Goal: Transaction & Acquisition: Obtain resource

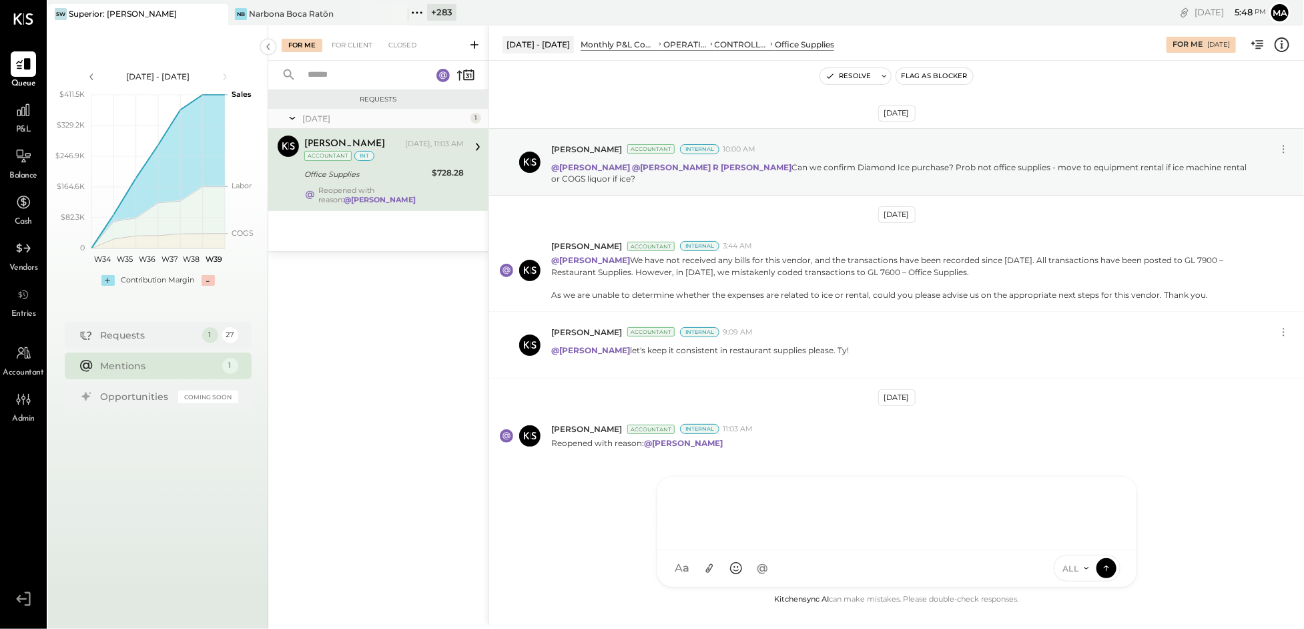
click at [726, 579] on div "[PERSON_NAME] [PERSON_NAME] C [PERSON_NAME].da A admin CR [PERSON_NAME] R [PERS…" at bounding box center [897, 531] width 481 height 111
type input "******"
click at [744, 507] on span "[PERSON_NAME]" at bounding box center [785, 507] width 105 height 13
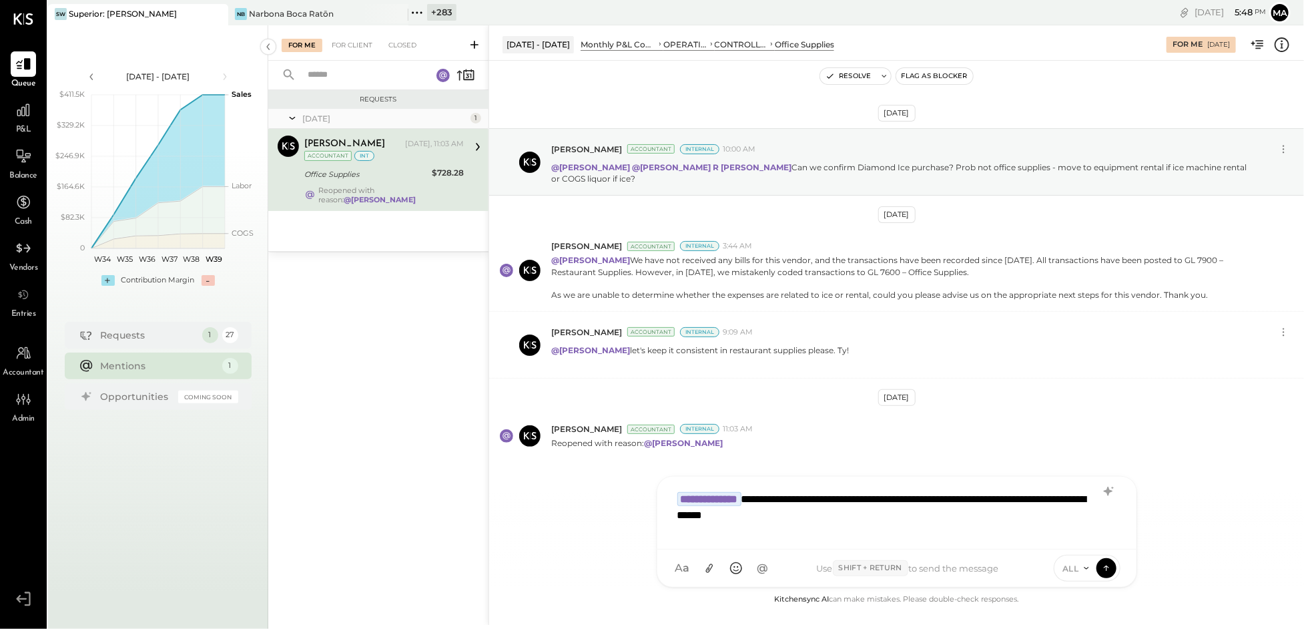
click at [1078, 563] on span "ALL" at bounding box center [1071, 568] width 17 height 11
click at [1072, 533] on div "INTERNAL" at bounding box center [1094, 535] width 79 height 22
click at [1110, 566] on icon at bounding box center [1107, 567] width 12 height 13
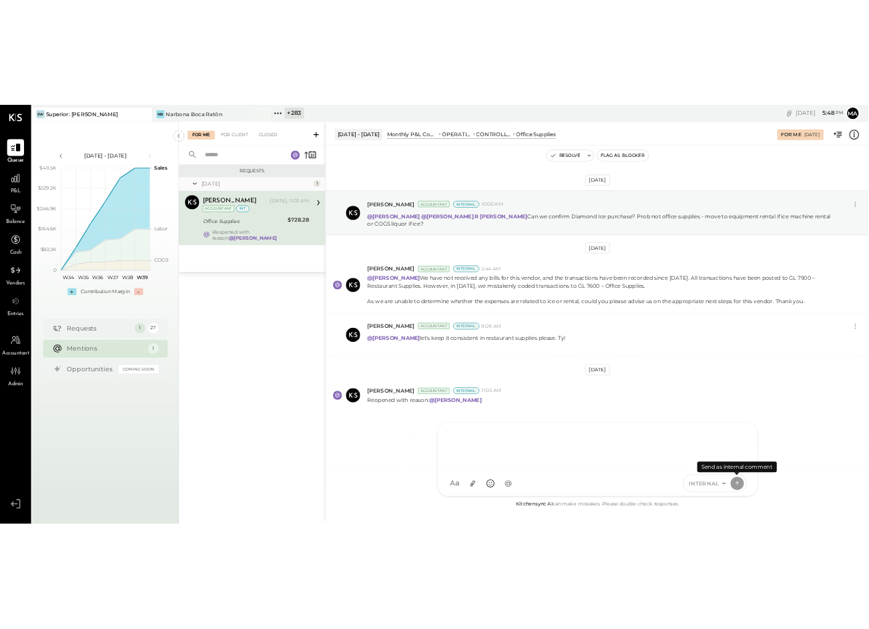
scroll to position [12, 0]
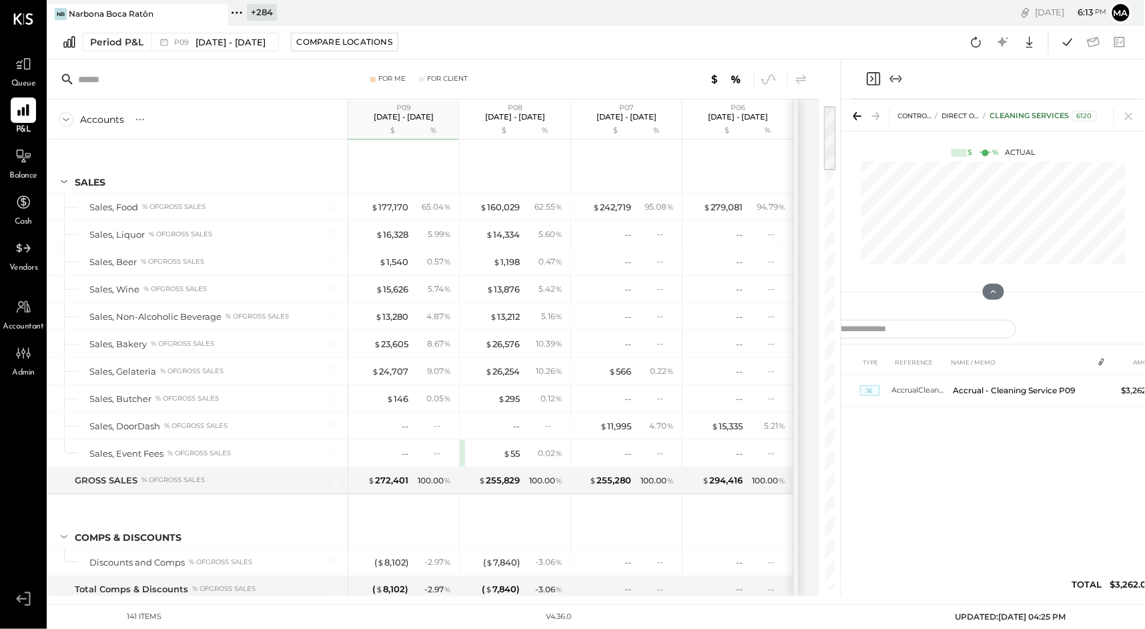
click at [212, 13] on icon at bounding box center [216, 14] width 17 height 16
click at [67, 11] on div "+ 285" at bounding box center [81, 12] width 29 height 17
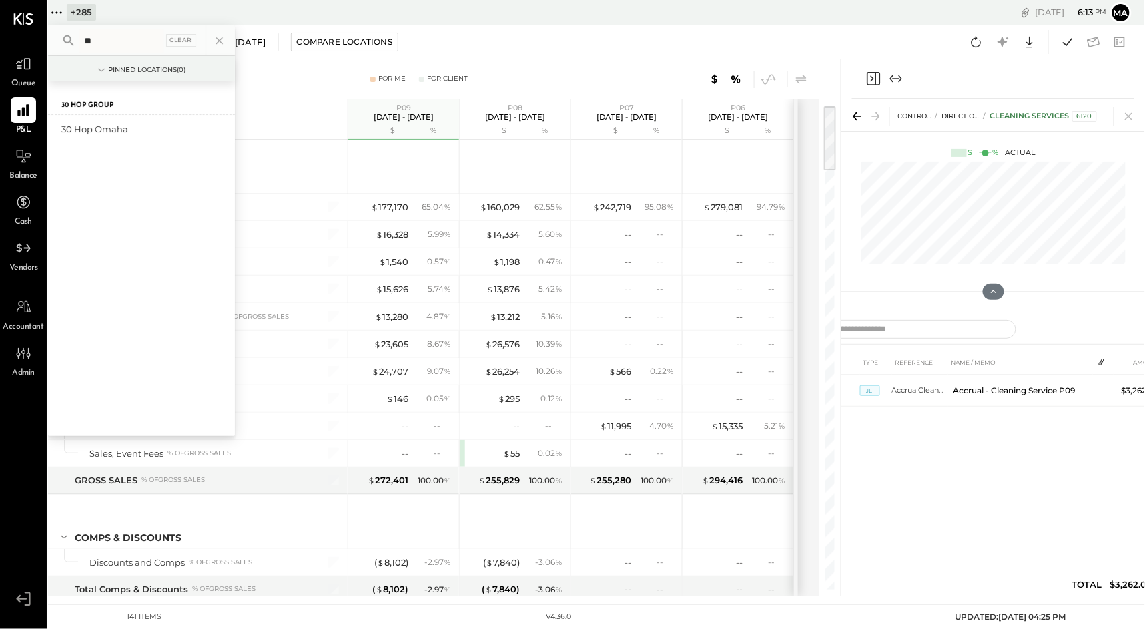
type input "*"
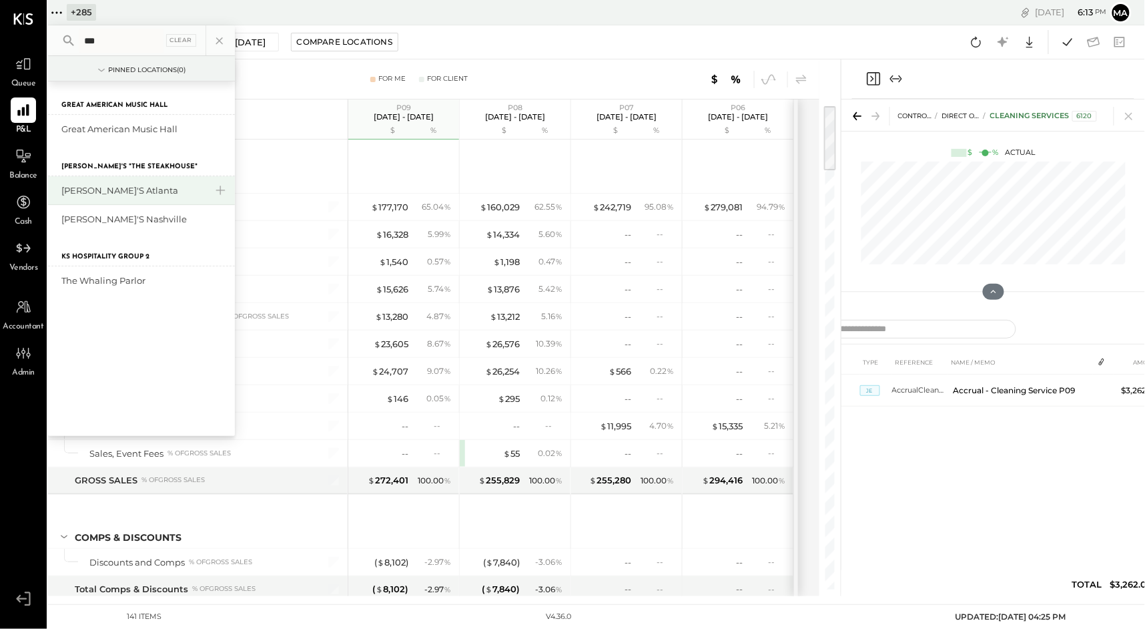
type input "***"
click at [77, 191] on div "[PERSON_NAME]'s Atlanta" at bounding box center [133, 190] width 144 height 13
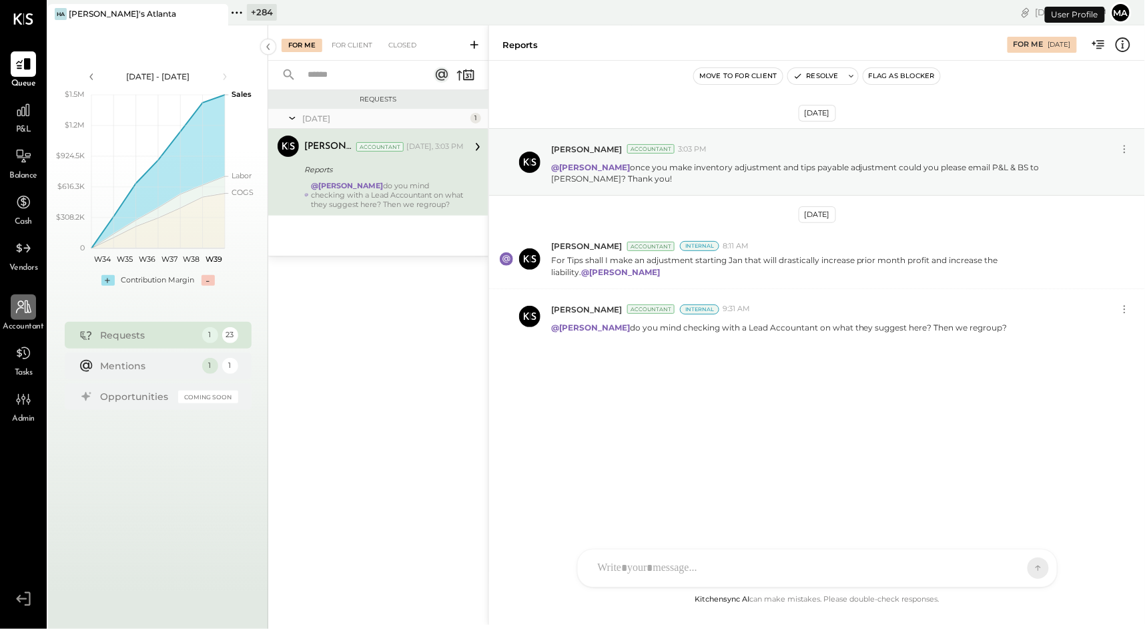
click at [23, 303] on icon at bounding box center [23, 306] width 15 height 13
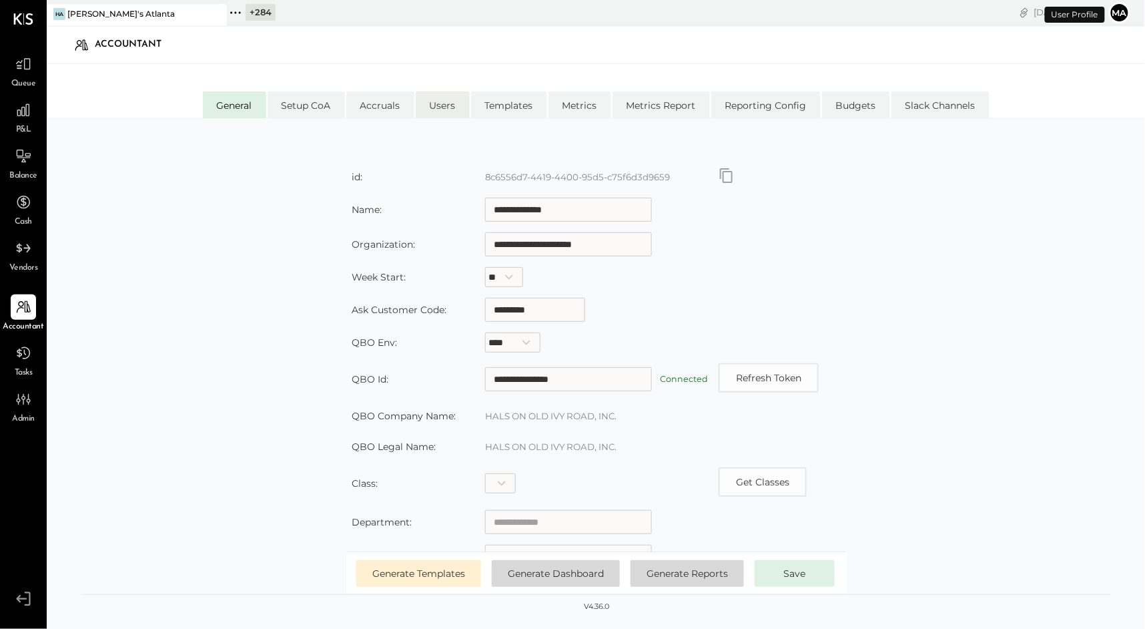
click at [436, 107] on li "Users" at bounding box center [443, 104] width 54 height 27
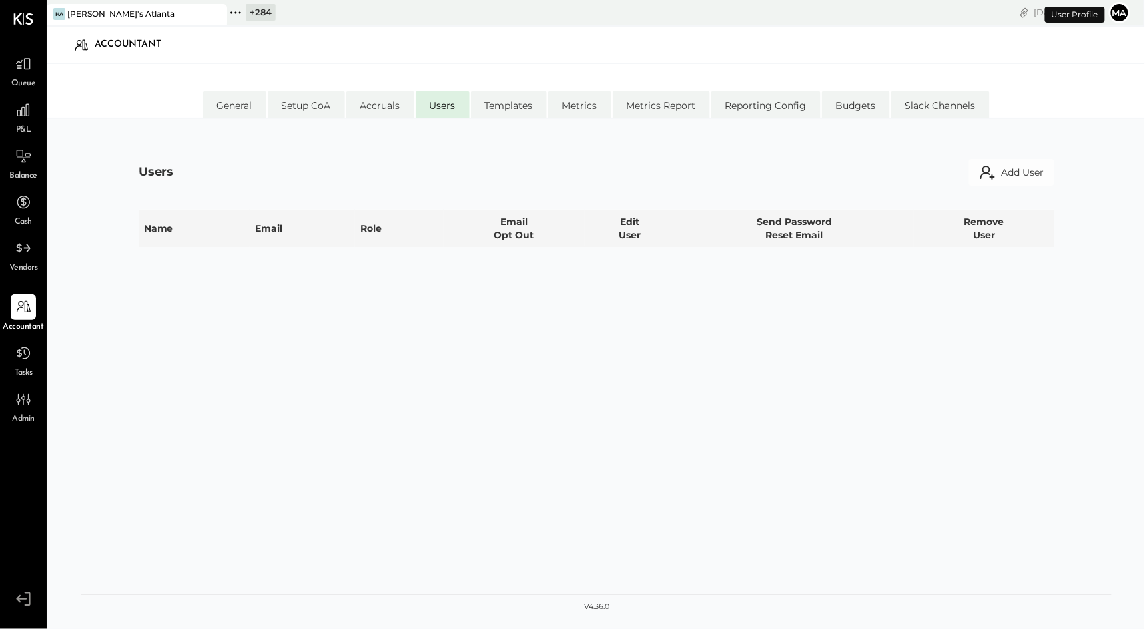
select select "**********"
select select "*****"
select select "********"
select select "**********"
select select "*****"
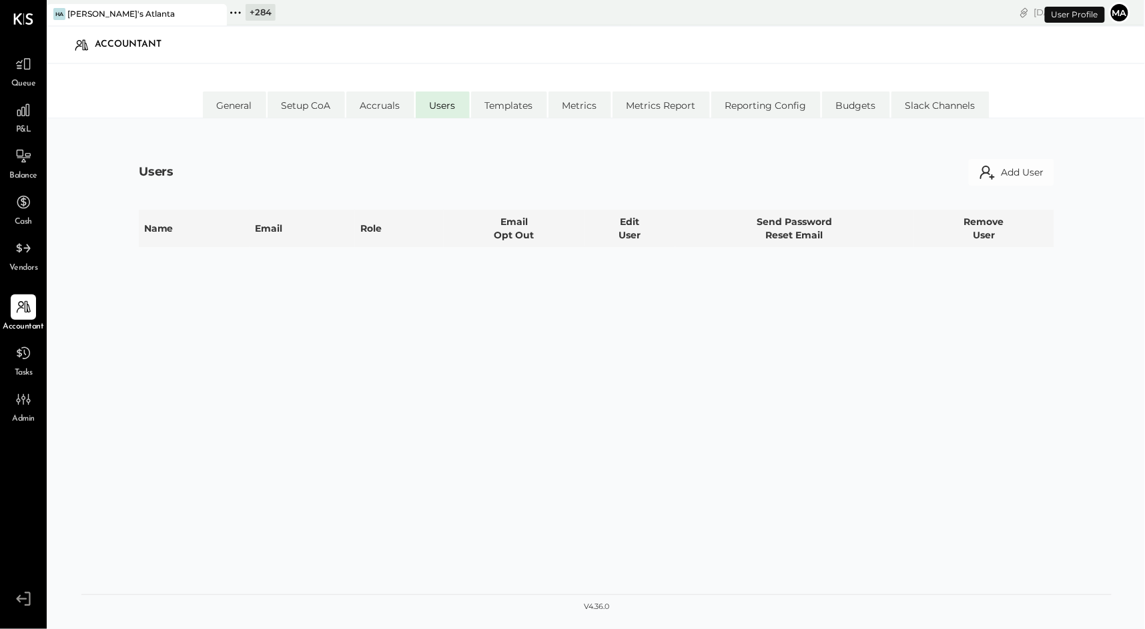
select select "********"
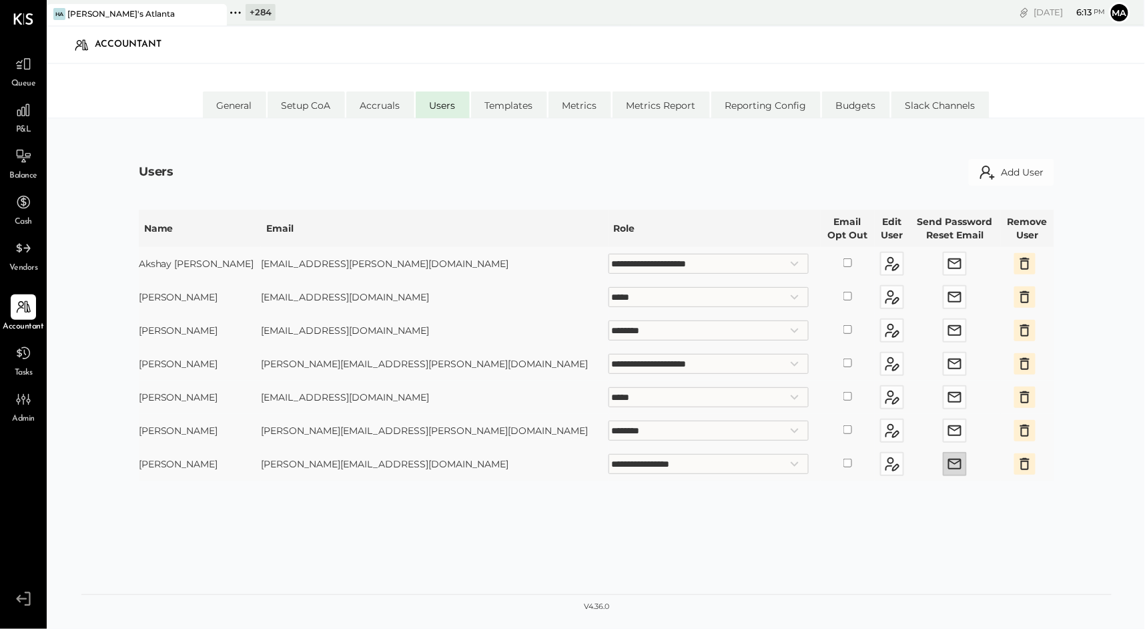
click at [947, 462] on icon "button" at bounding box center [955, 464] width 16 height 16
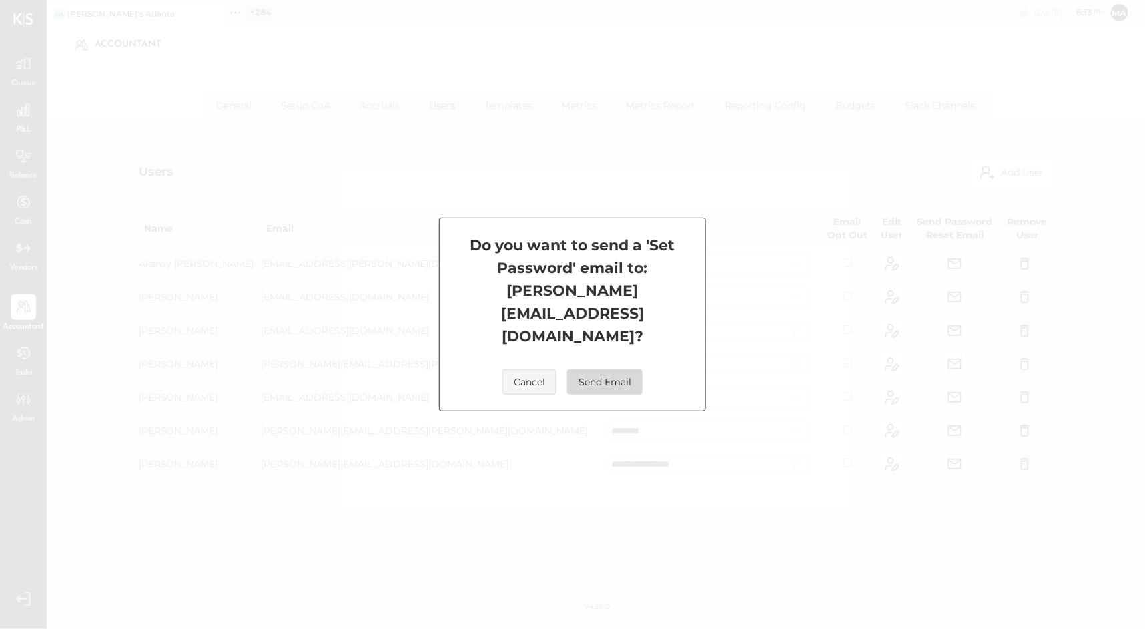
click at [615, 369] on button "Send Email" at bounding box center [604, 381] width 75 height 25
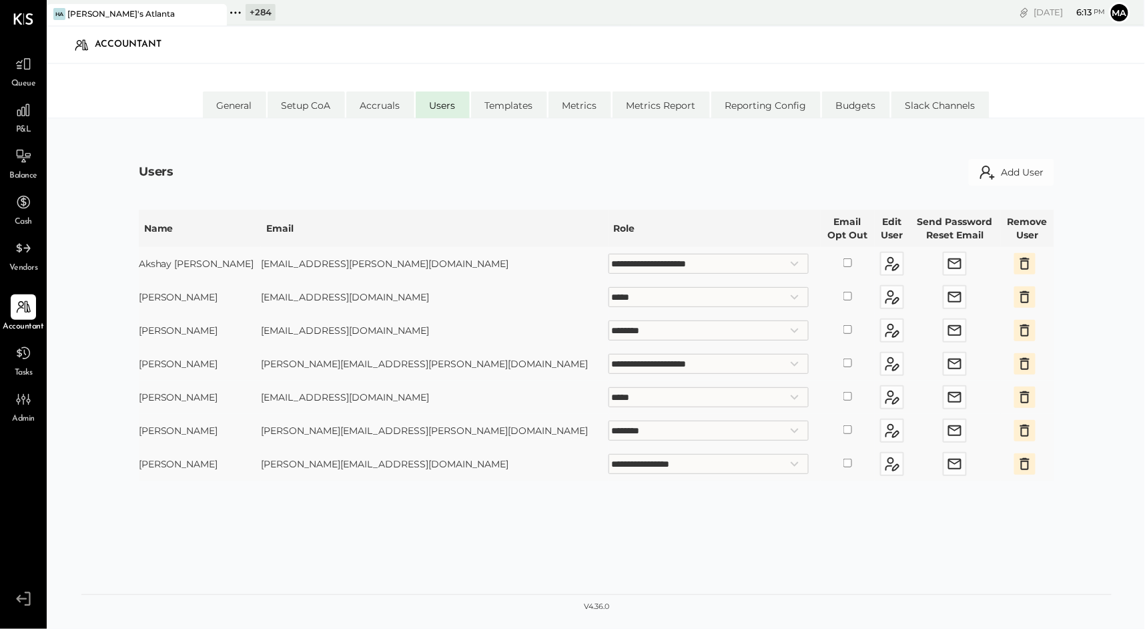
click at [242, 9] on icon at bounding box center [235, 12] width 17 height 17
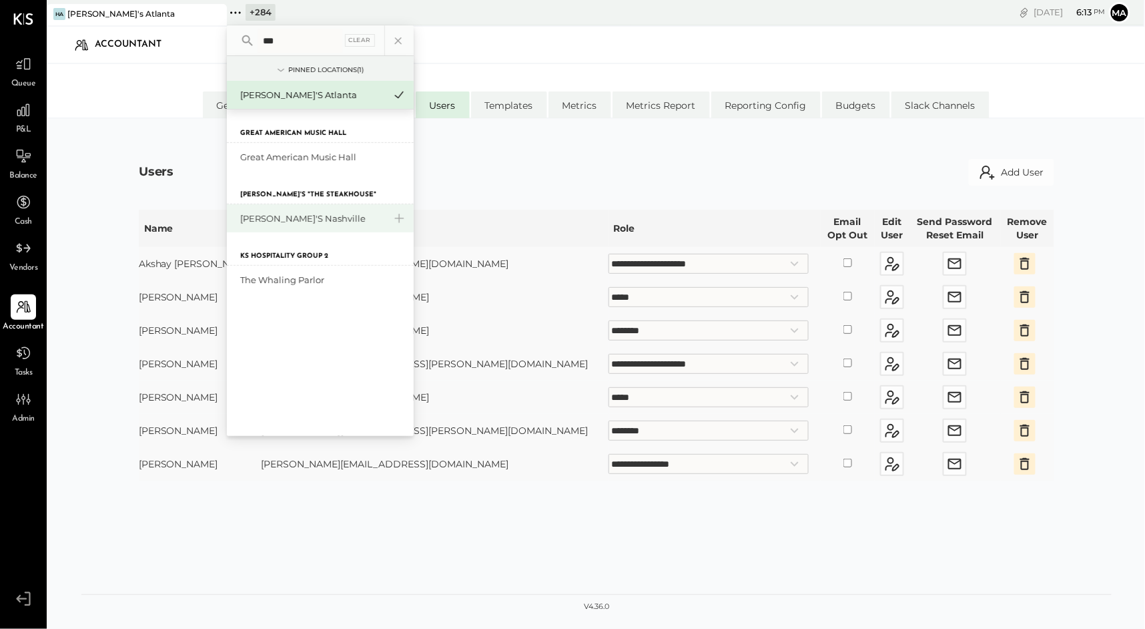
type input "***"
click at [259, 218] on div "[PERSON_NAME]'s Nashville" at bounding box center [312, 218] width 144 height 13
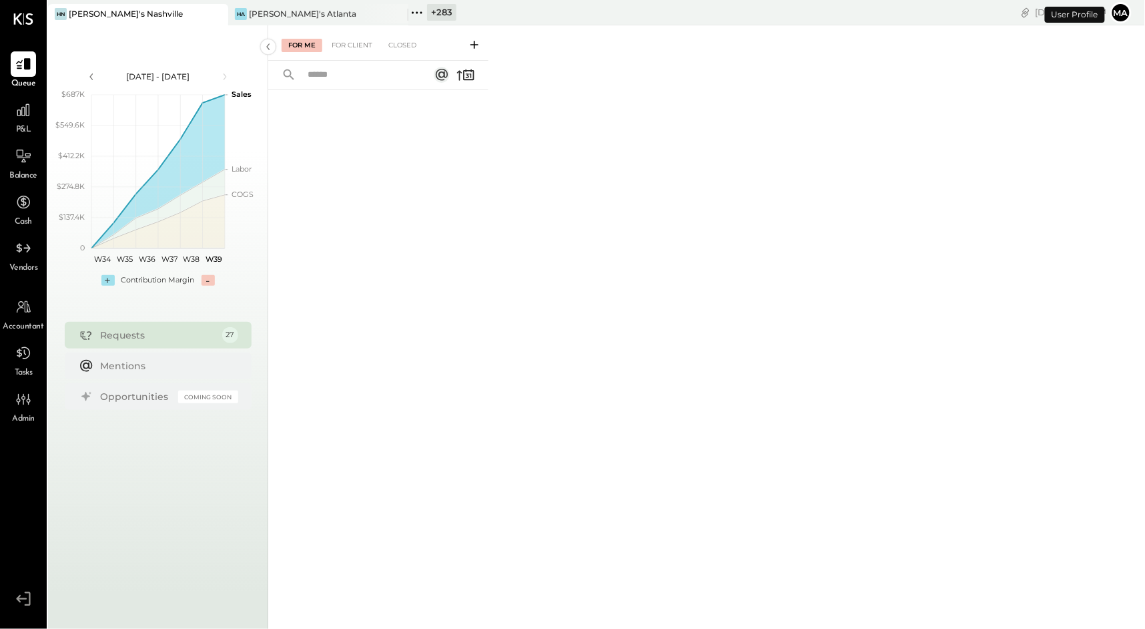
click at [30, 320] on div "Accountant" at bounding box center [23, 313] width 41 height 39
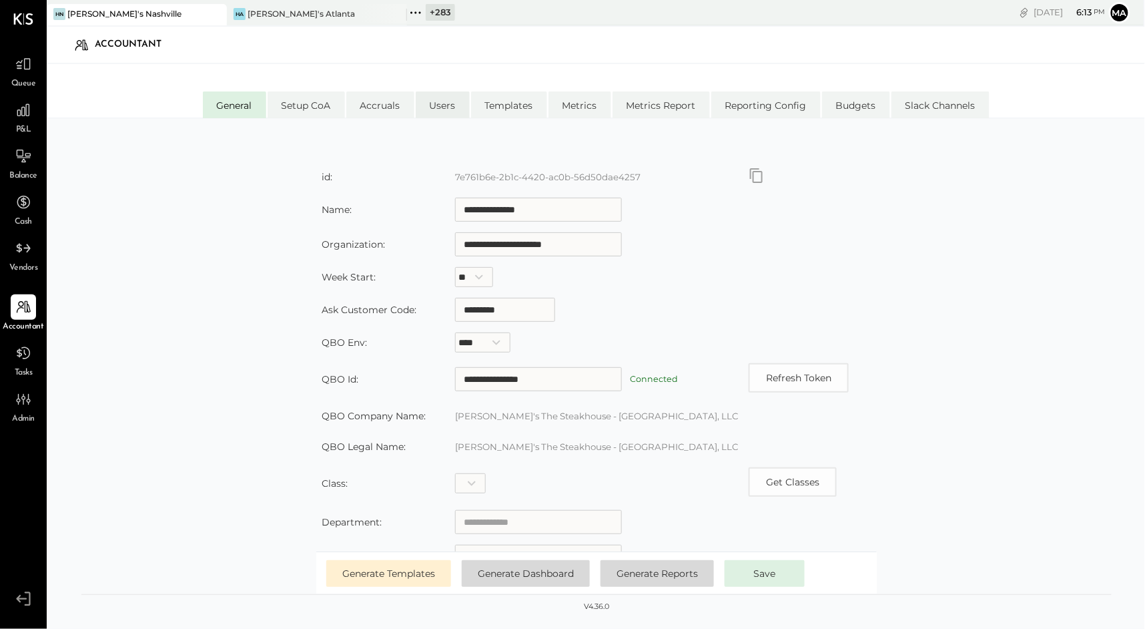
click at [455, 111] on li "Users" at bounding box center [443, 104] width 54 height 27
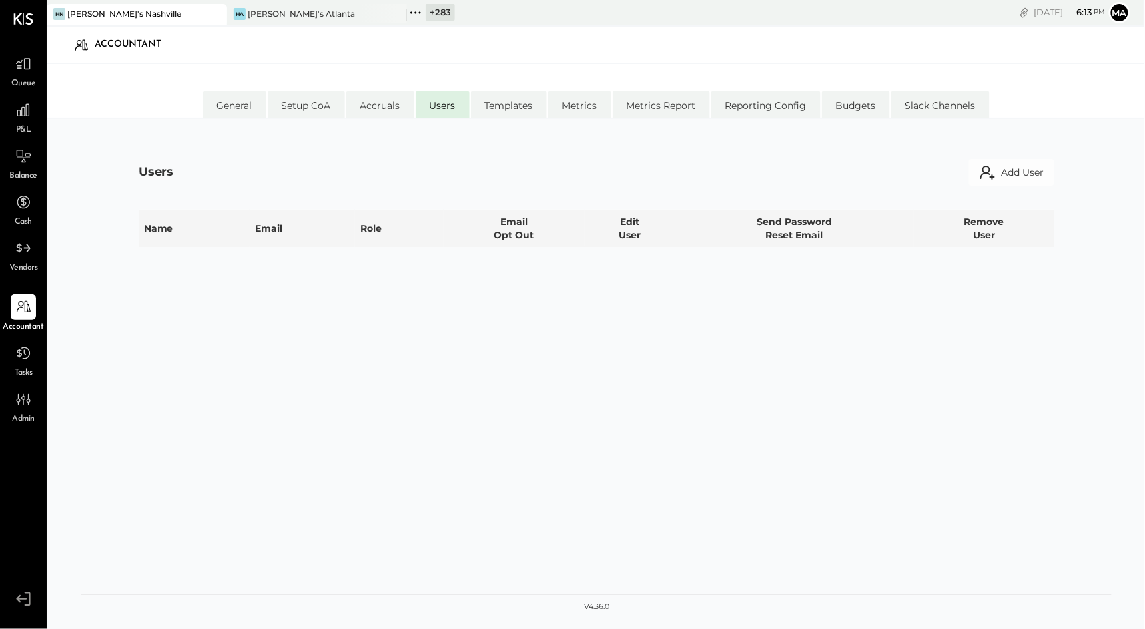
select select "**********"
select select "*****"
select select "********"
select select "**********"
select select "*****"
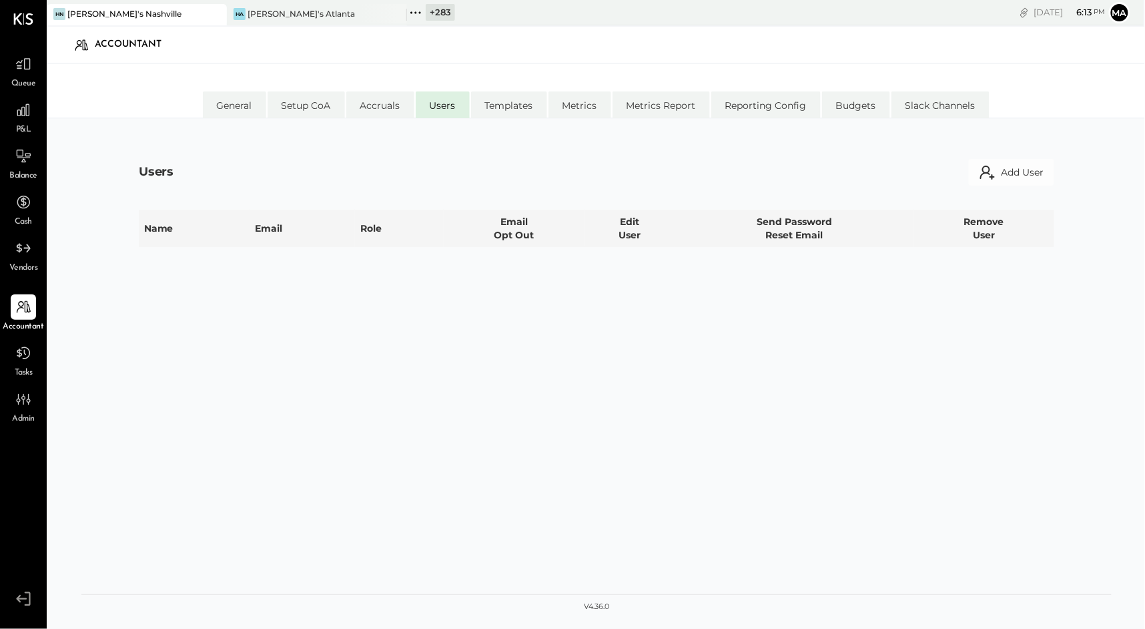
select select "********"
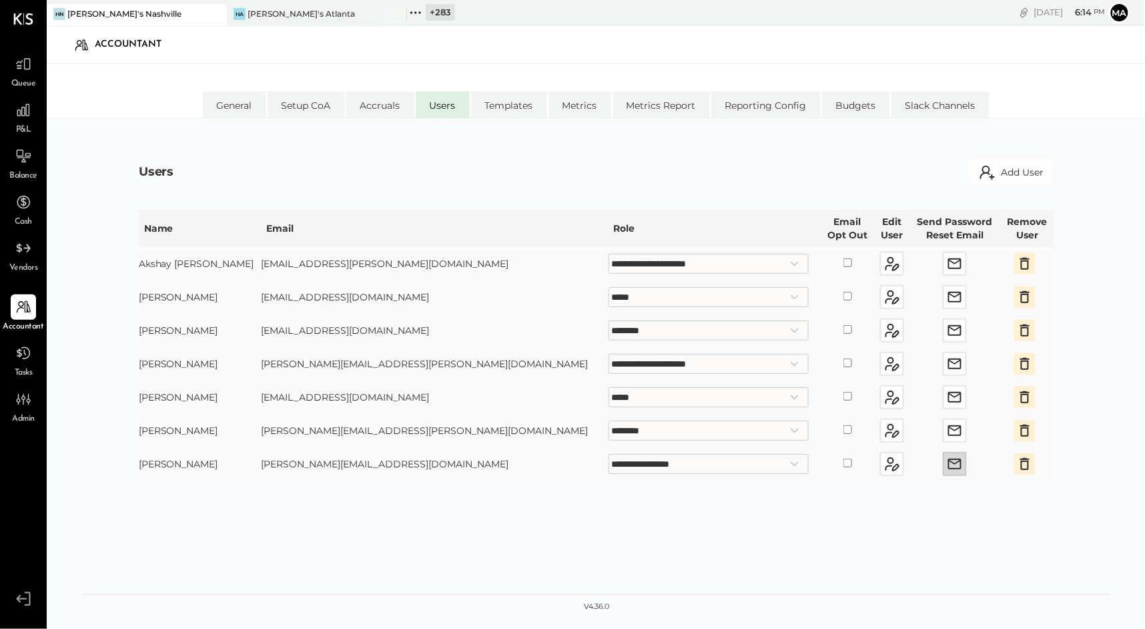
click at [948, 463] on icon "button" at bounding box center [954, 464] width 13 height 11
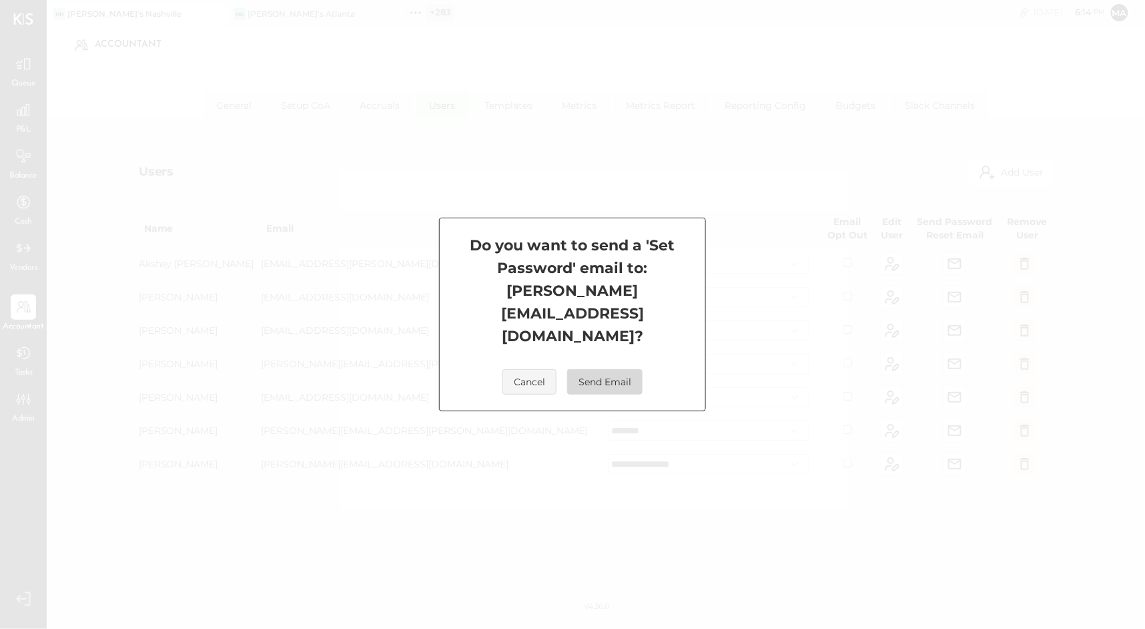
click at [603, 369] on button "Send Email" at bounding box center [604, 381] width 75 height 25
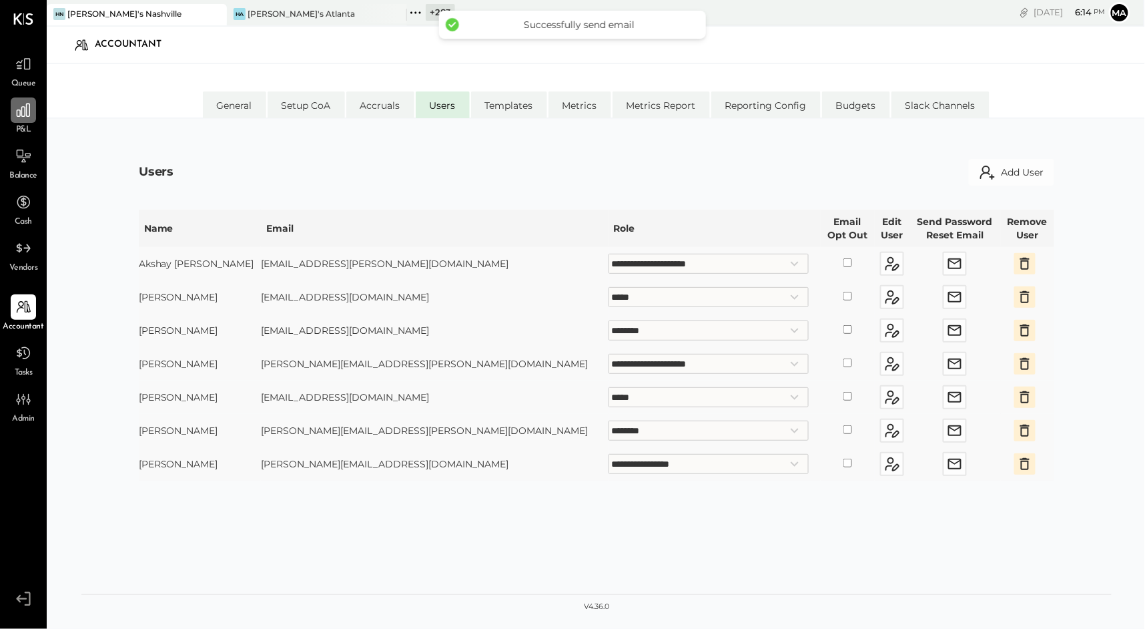
click at [22, 109] on icon at bounding box center [23, 109] width 13 height 13
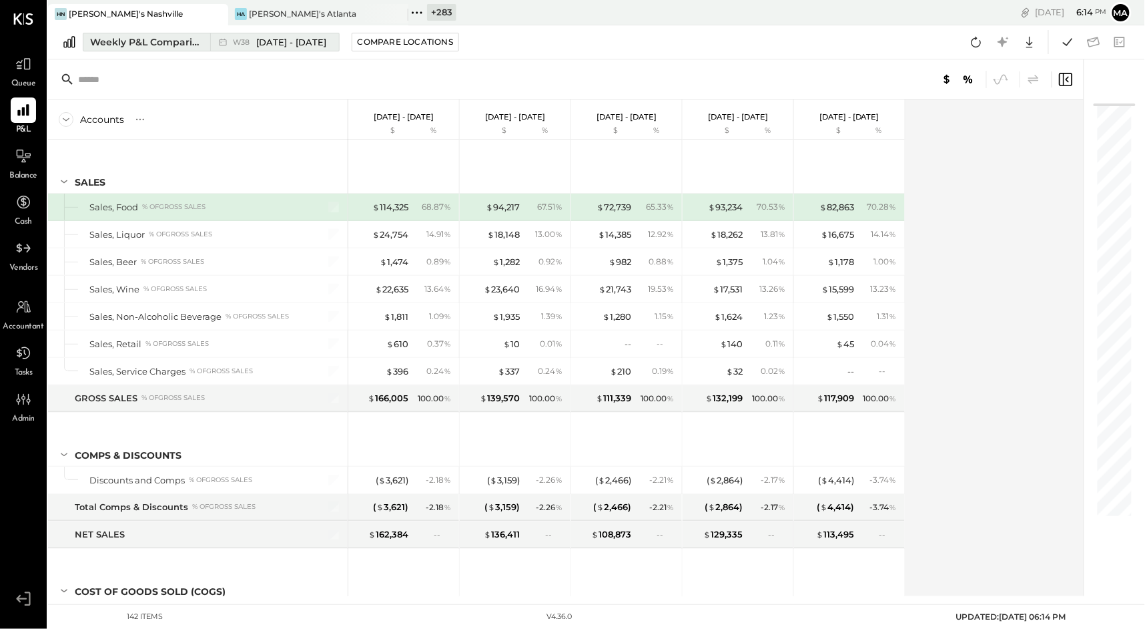
click at [207, 37] on button "Weekly P&L Comparison W38 [DATE] - [DATE]" at bounding box center [211, 42] width 257 height 19
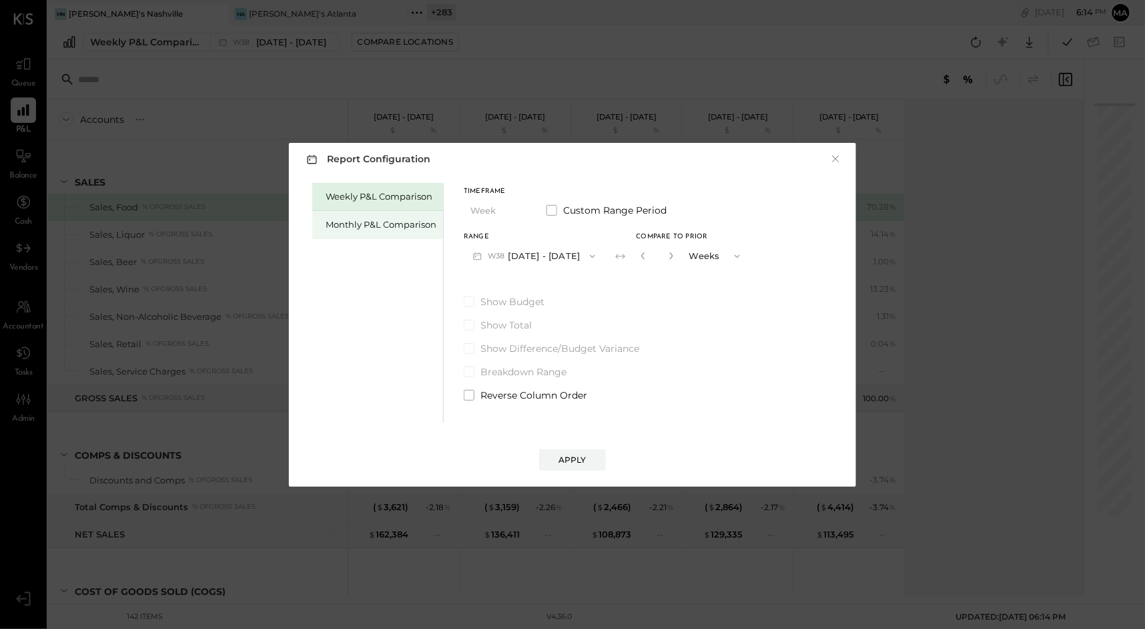
click at [380, 227] on div "Monthly P&L Comparison" at bounding box center [381, 224] width 111 height 13
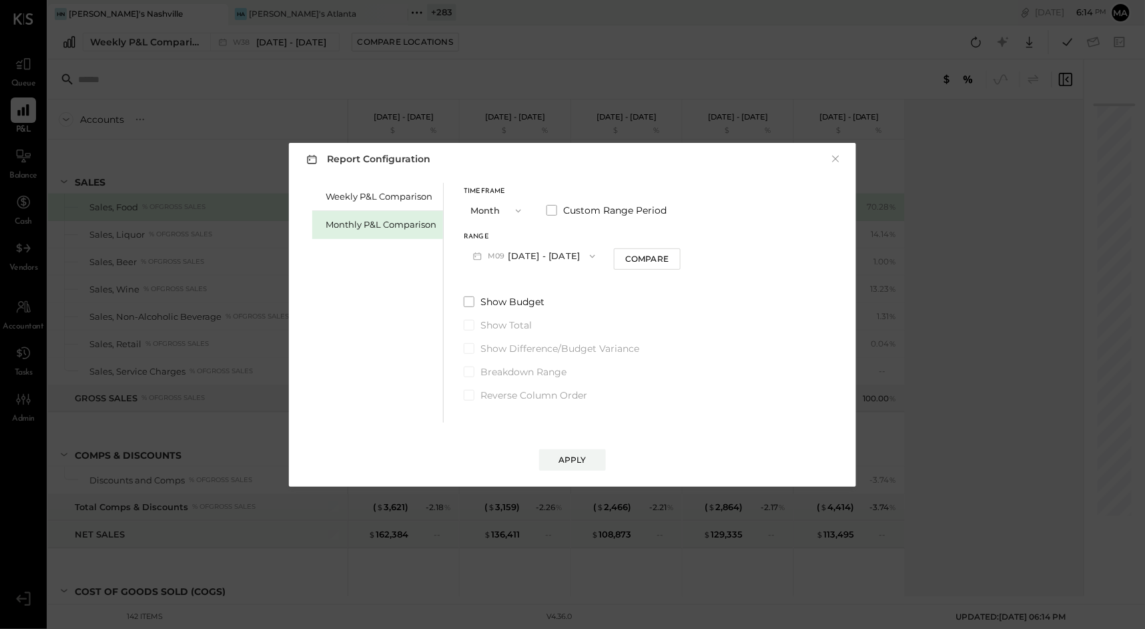
click at [573, 257] on button "M09 [DATE] - [DATE]" at bounding box center [534, 256] width 141 height 25
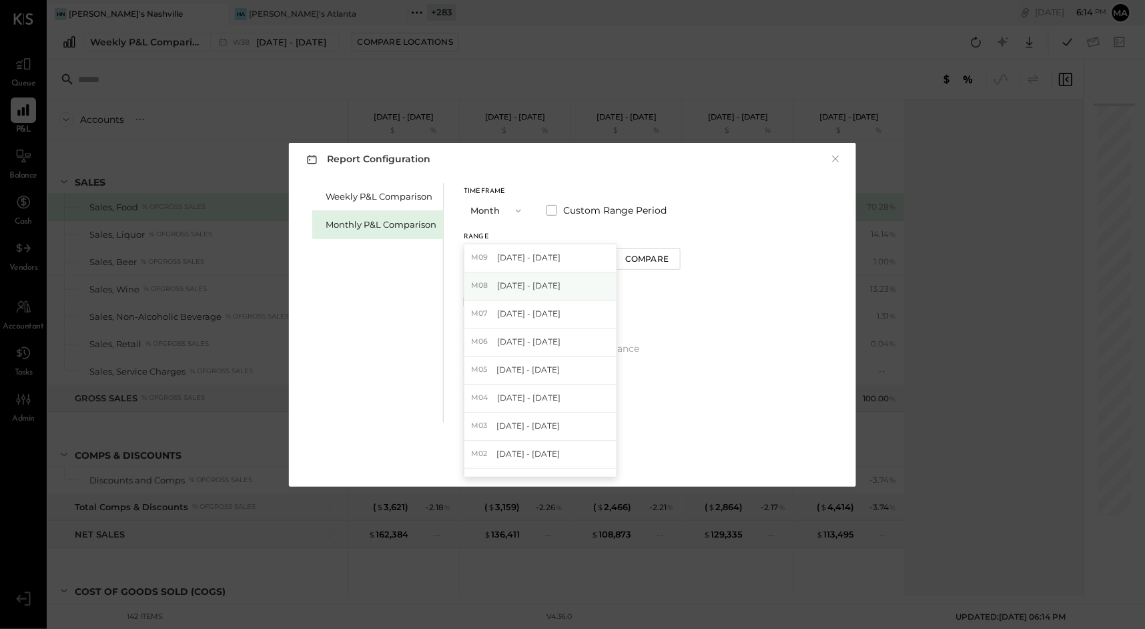
click at [553, 282] on span "[DATE] - [DATE]" at bounding box center [528, 285] width 63 height 11
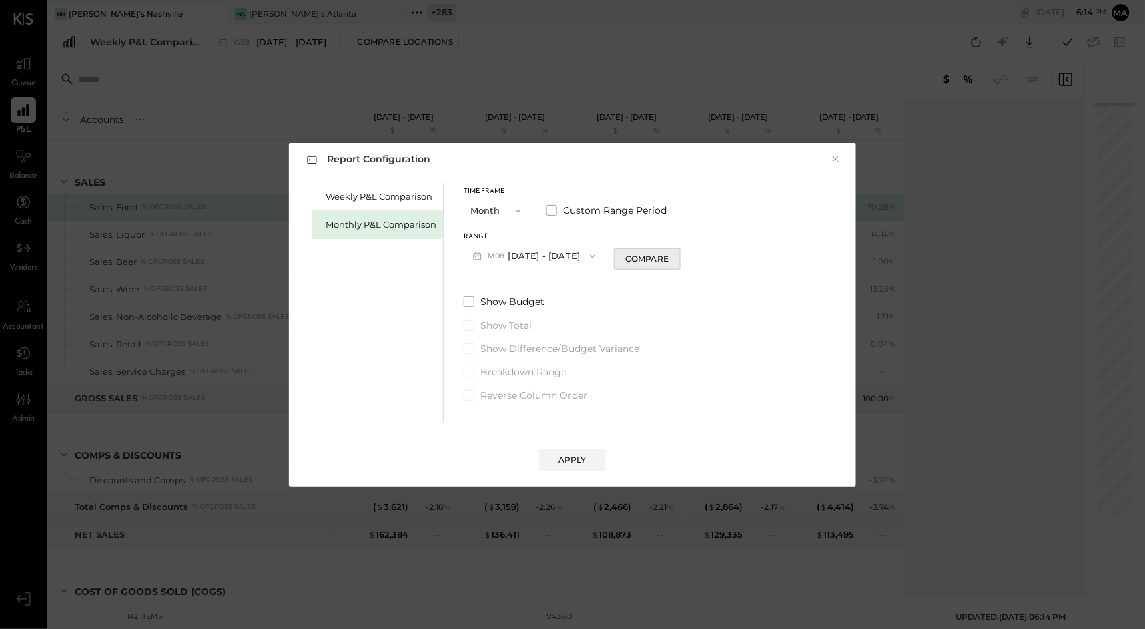
click at [634, 261] on div "Compare" at bounding box center [646, 258] width 43 height 11
click at [667, 253] on icon "button" at bounding box center [671, 256] width 8 height 8
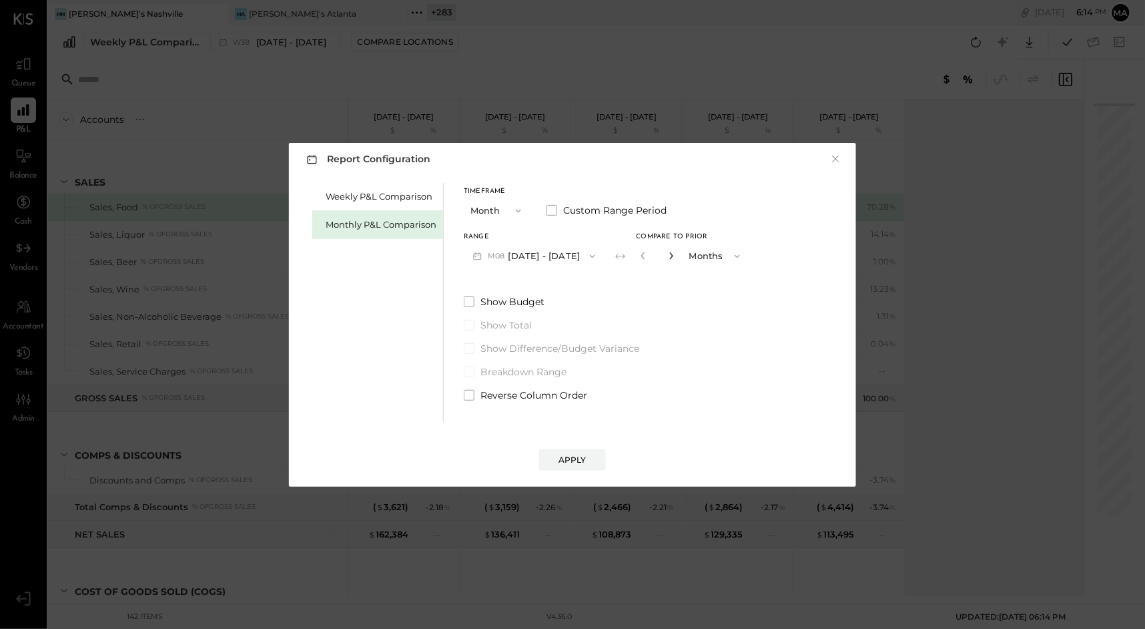
click at [667, 253] on icon "button" at bounding box center [671, 256] width 8 height 8
type input "*"
click at [575, 457] on div "Apply" at bounding box center [573, 459] width 28 height 11
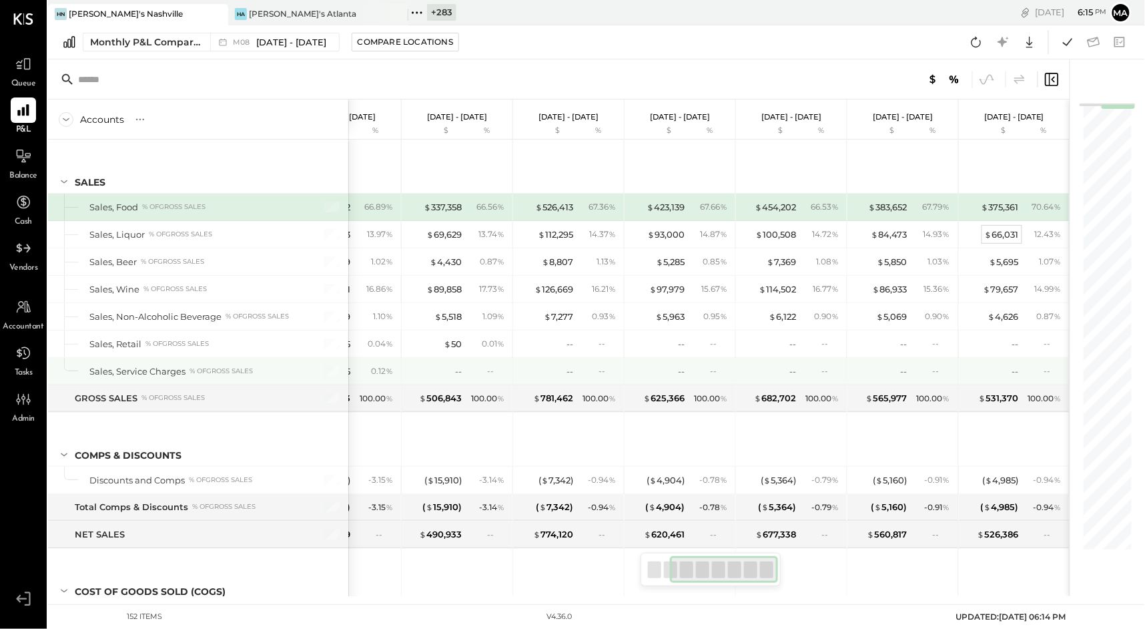
scroll to position [0, 169]
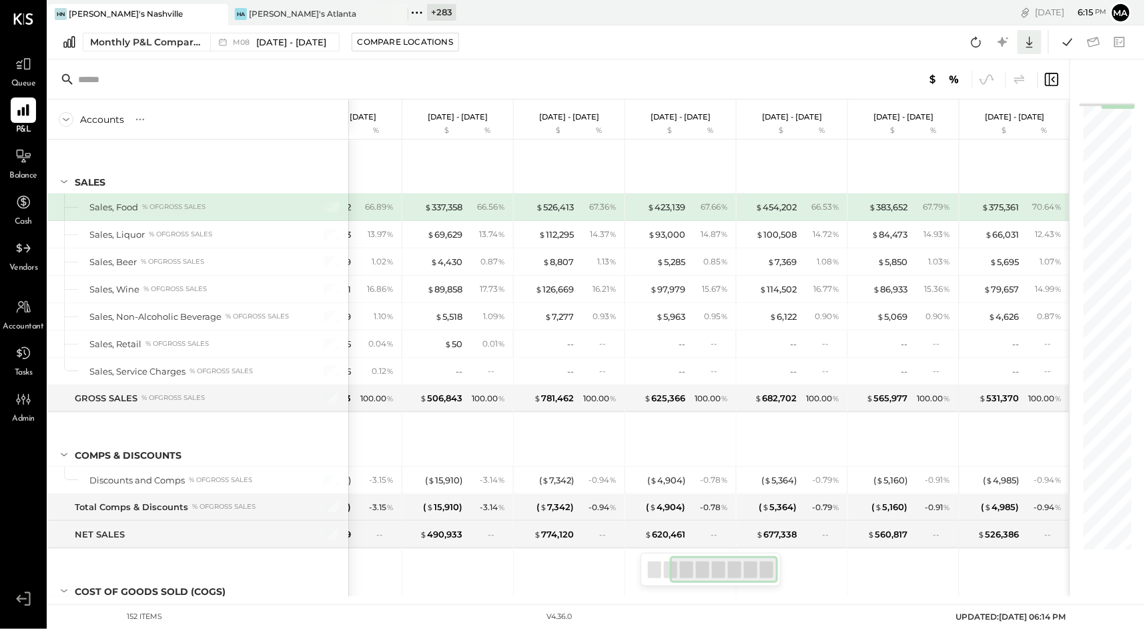
click at [1032, 39] on icon at bounding box center [1029, 41] width 17 height 17
click at [974, 117] on div "Excel" at bounding box center [988, 120] width 107 height 28
drag, startPoint x: 207, startPoint y: 95, endPoint x: 220, endPoint y: 76, distance: 23.0
click at [210, 90] on div at bounding box center [559, 79] width 1022 height 40
click at [267, 12] on div "[PERSON_NAME]'s Atlanta" at bounding box center [302, 13] width 107 height 11
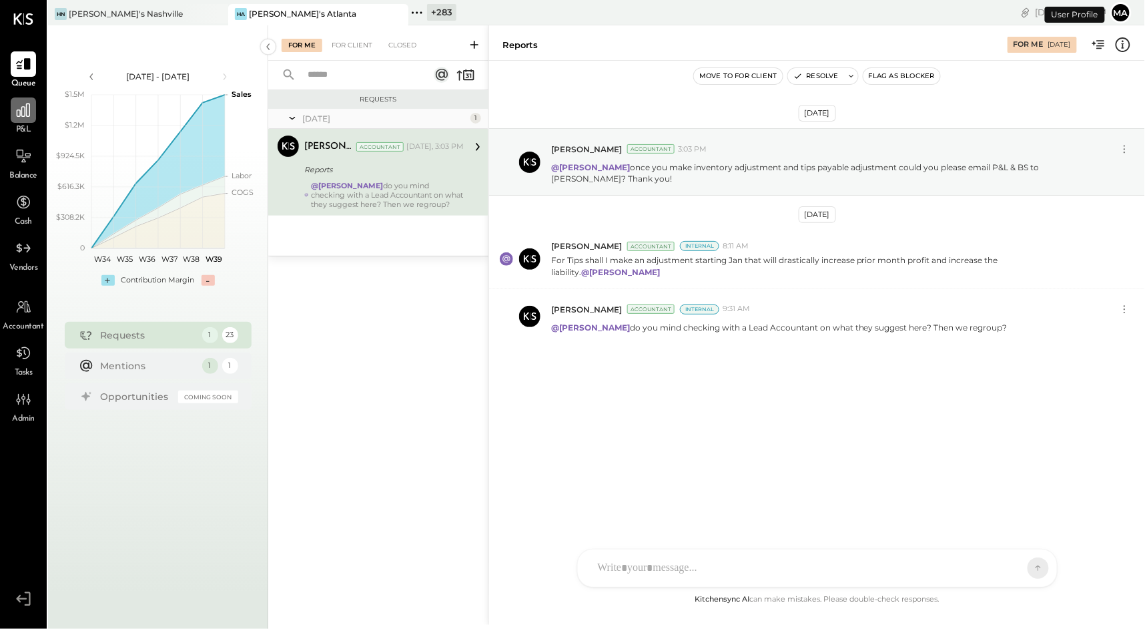
click at [28, 114] on icon at bounding box center [23, 109] width 17 height 17
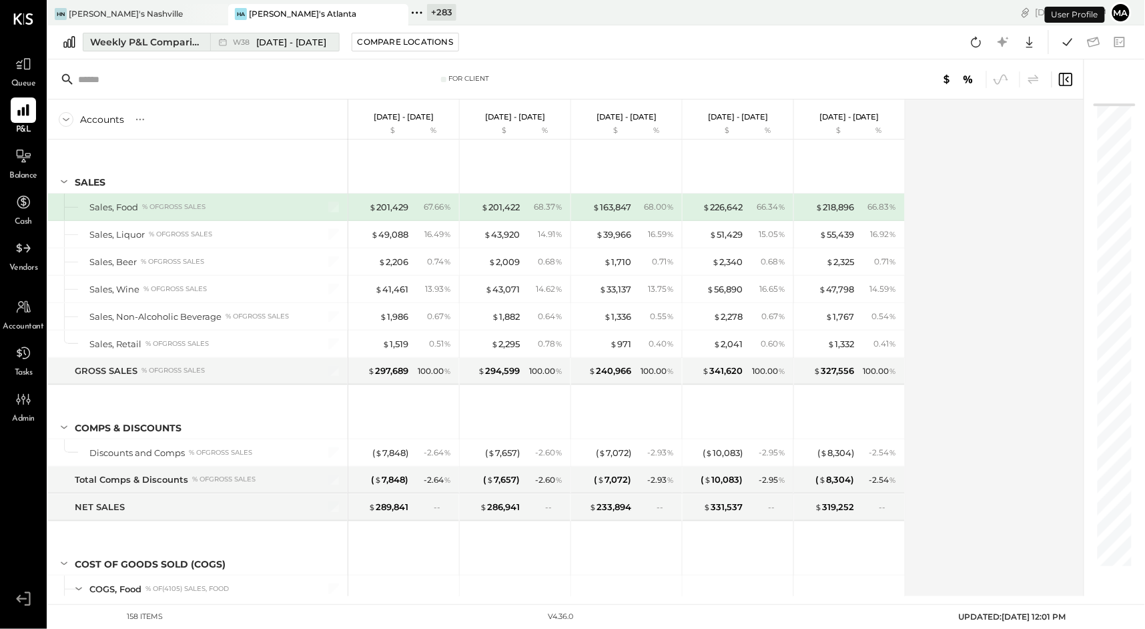
click at [214, 44] on div "W38 [DATE] - [DATE]" at bounding box center [271, 41] width 122 height 17
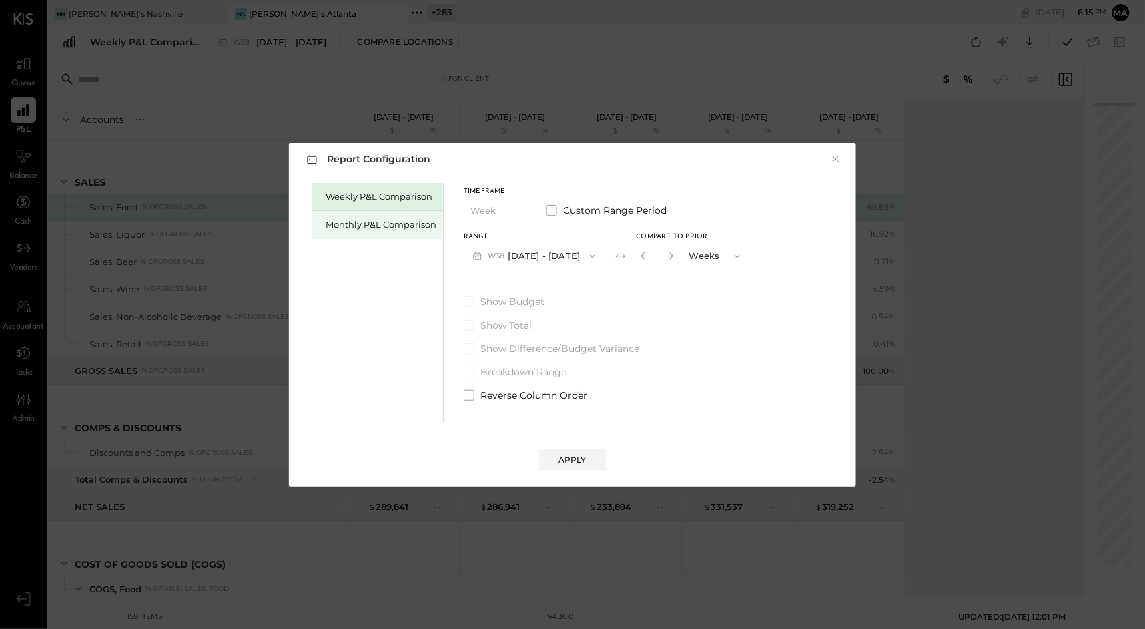
click at [410, 229] on div "Monthly P&L Comparison" at bounding box center [381, 224] width 111 height 13
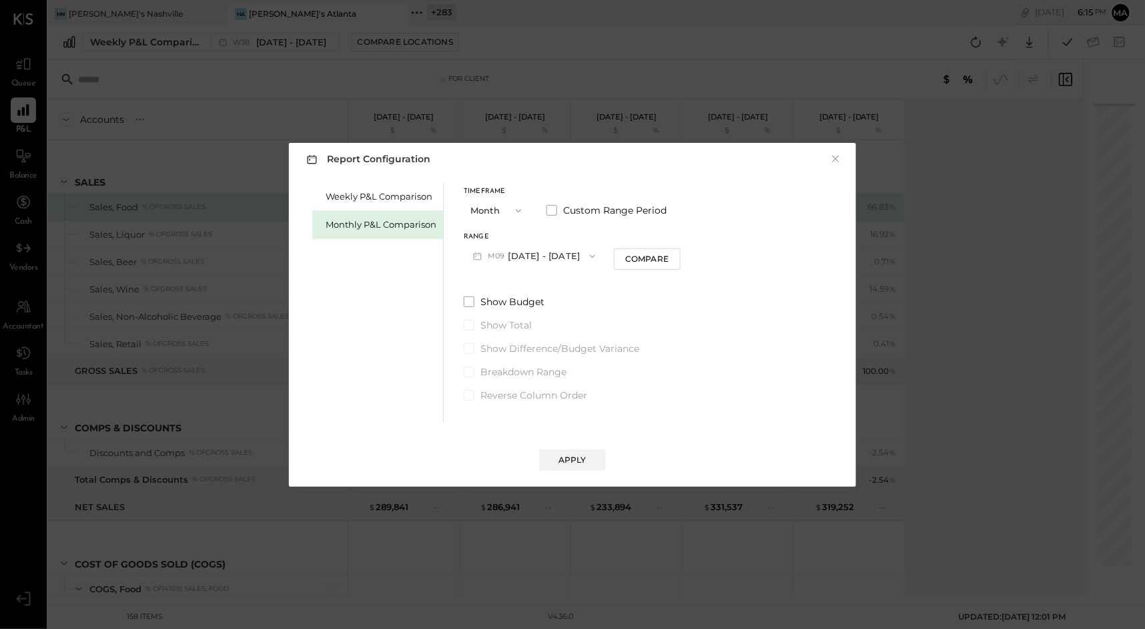
click at [544, 260] on button "M09 [DATE] - [DATE]" at bounding box center [534, 256] width 141 height 25
drag, startPoint x: 540, startPoint y: 283, endPoint x: 589, endPoint y: 272, distance: 49.9
click at [540, 283] on span "[DATE] - [DATE]" at bounding box center [528, 285] width 63 height 11
click at [629, 262] on div "Compare" at bounding box center [646, 258] width 43 height 11
click at [667, 253] on icon "button" at bounding box center [671, 256] width 8 height 8
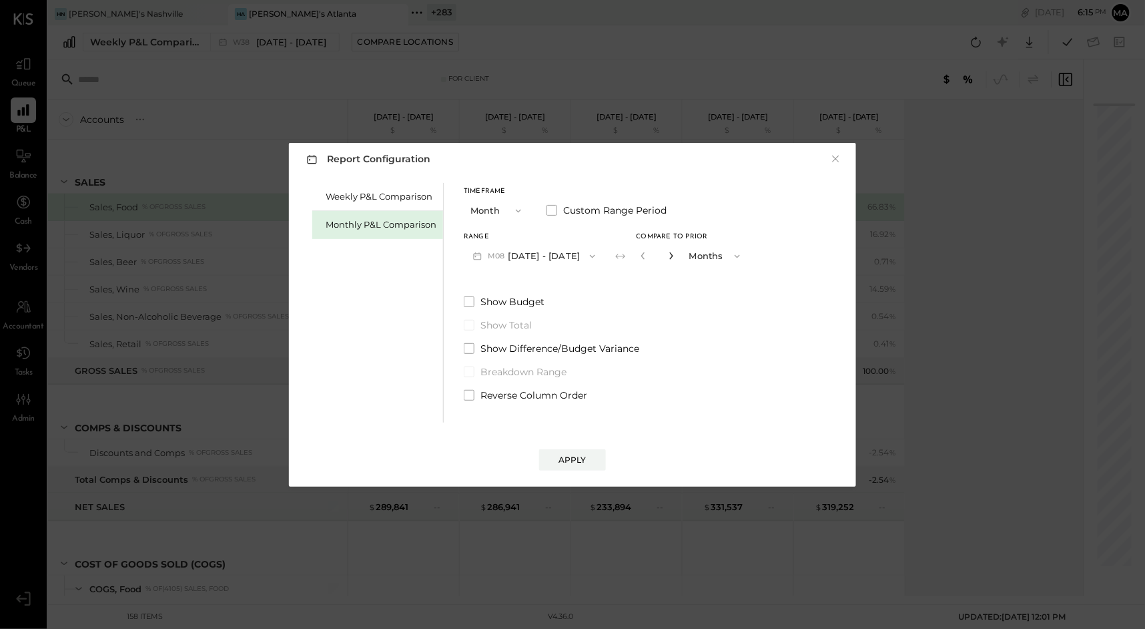
click at [667, 253] on icon "button" at bounding box center [671, 256] width 8 height 8
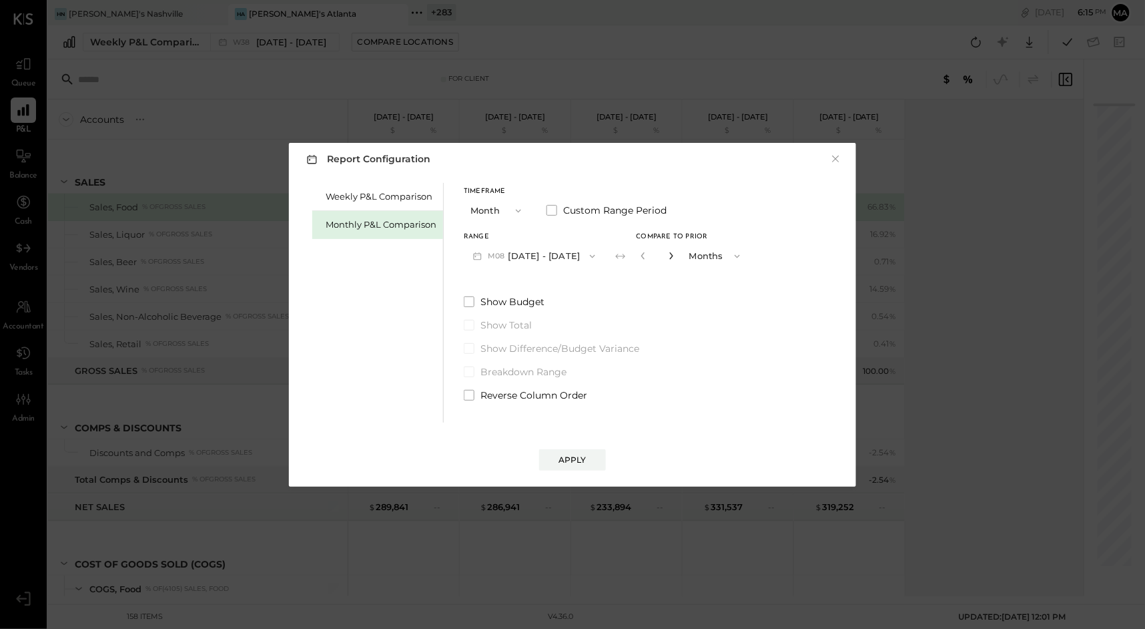
type input "*"
click at [564, 456] on div "Apply" at bounding box center [573, 459] width 28 height 11
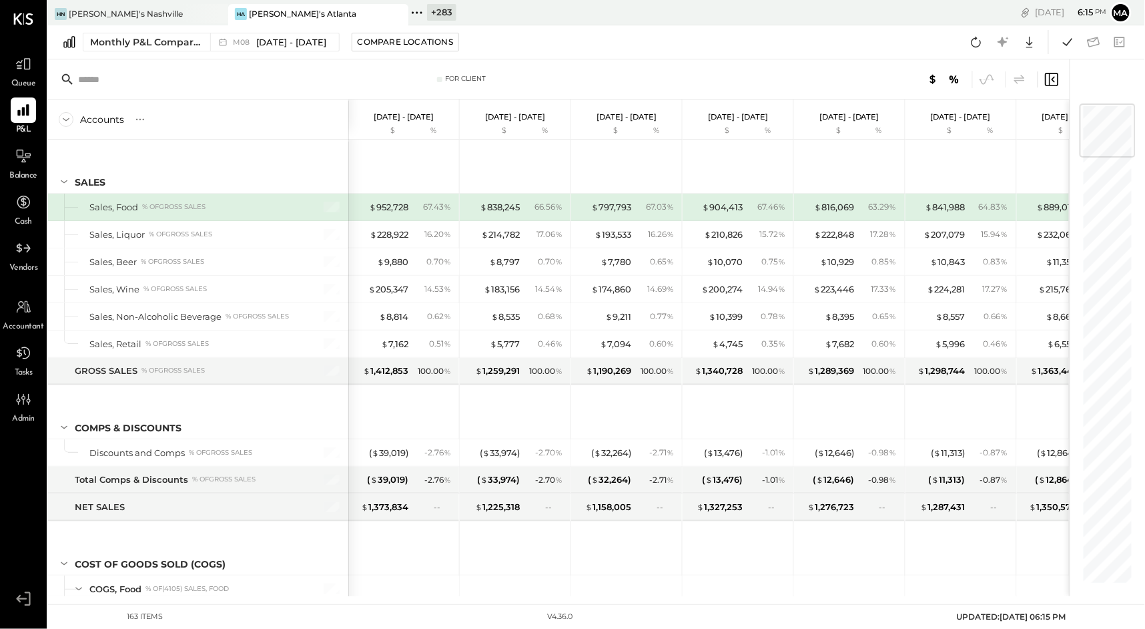
scroll to position [0, 170]
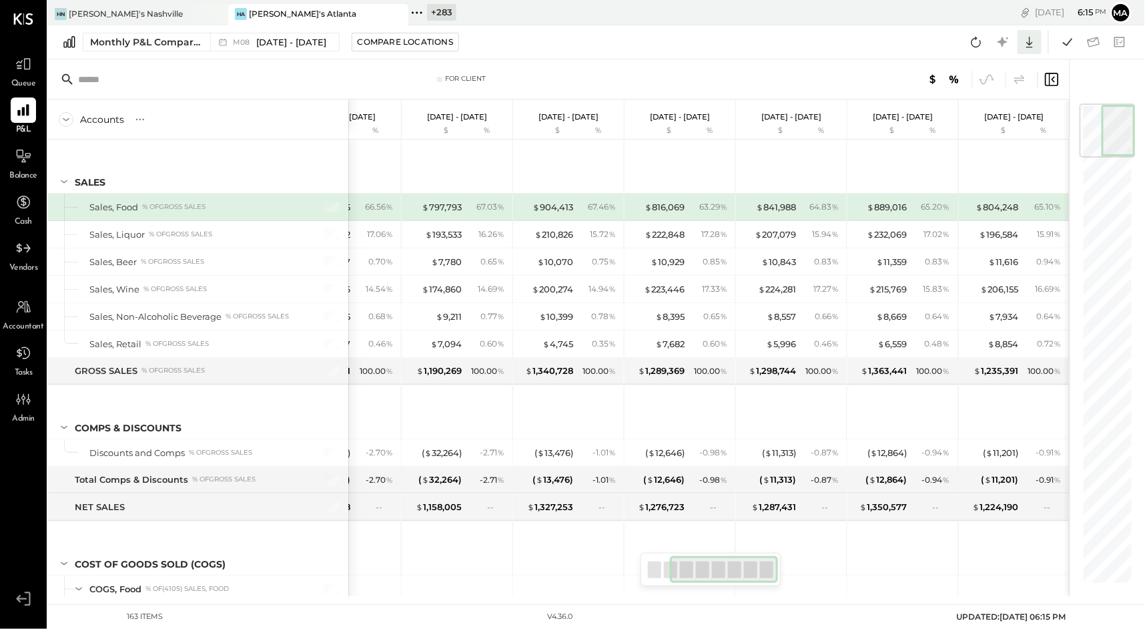
click at [1029, 43] on icon at bounding box center [1029, 42] width 7 height 11
click at [972, 119] on div "Excel" at bounding box center [988, 120] width 107 height 28
click at [24, 163] on icon at bounding box center [23, 156] width 15 height 14
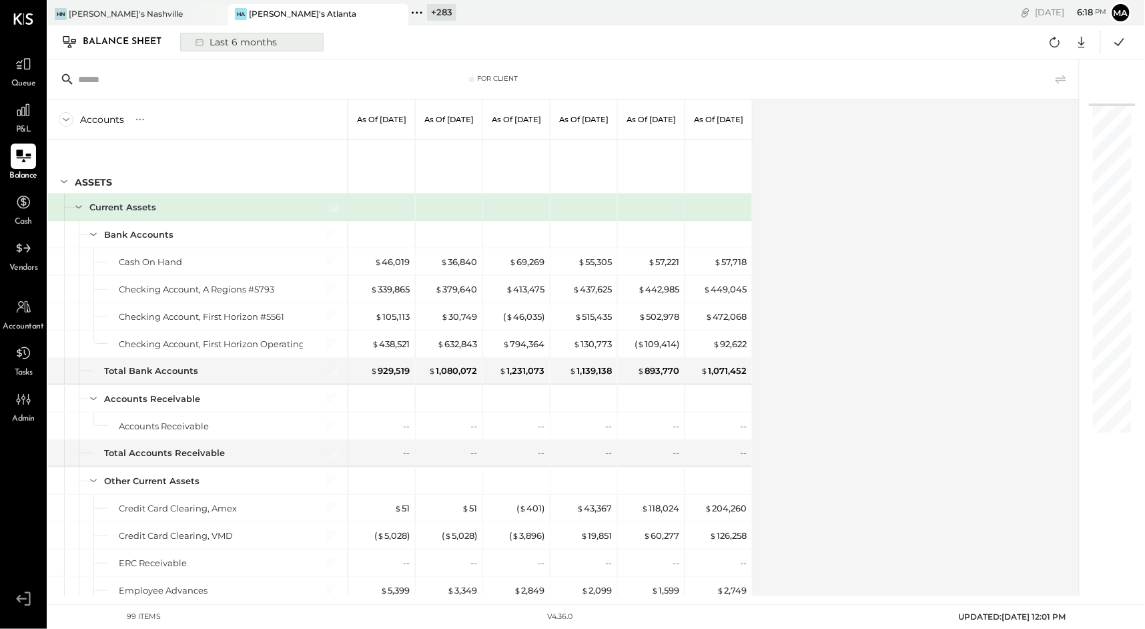
click at [228, 37] on div "Last 6 months" at bounding box center [235, 41] width 95 height 17
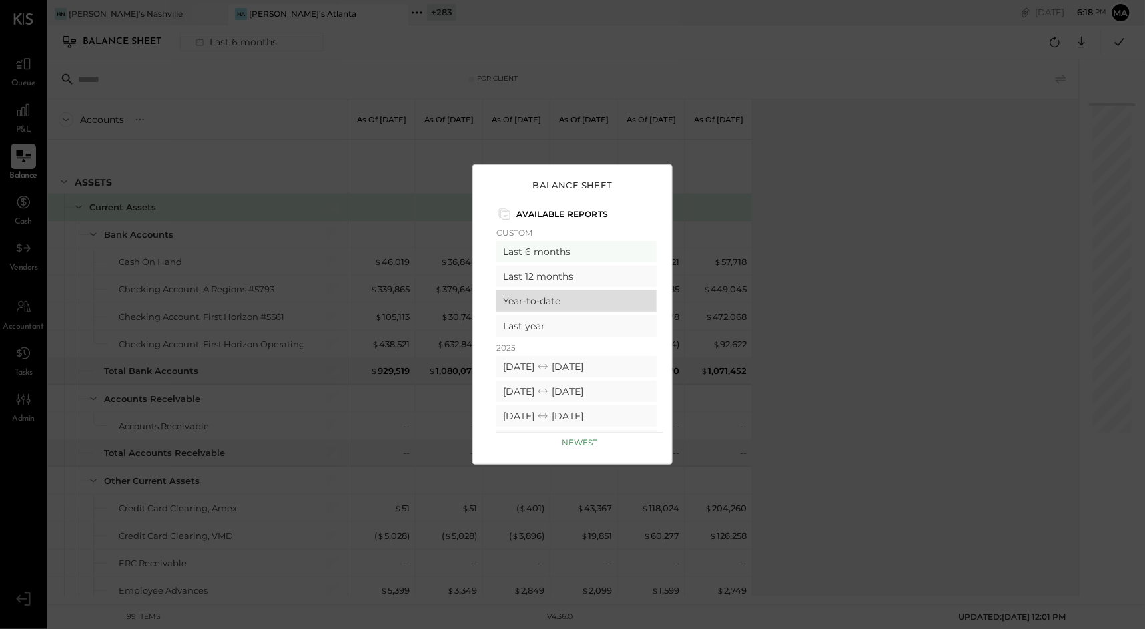
click at [594, 299] on div "Year-to-date" at bounding box center [577, 300] width 160 height 21
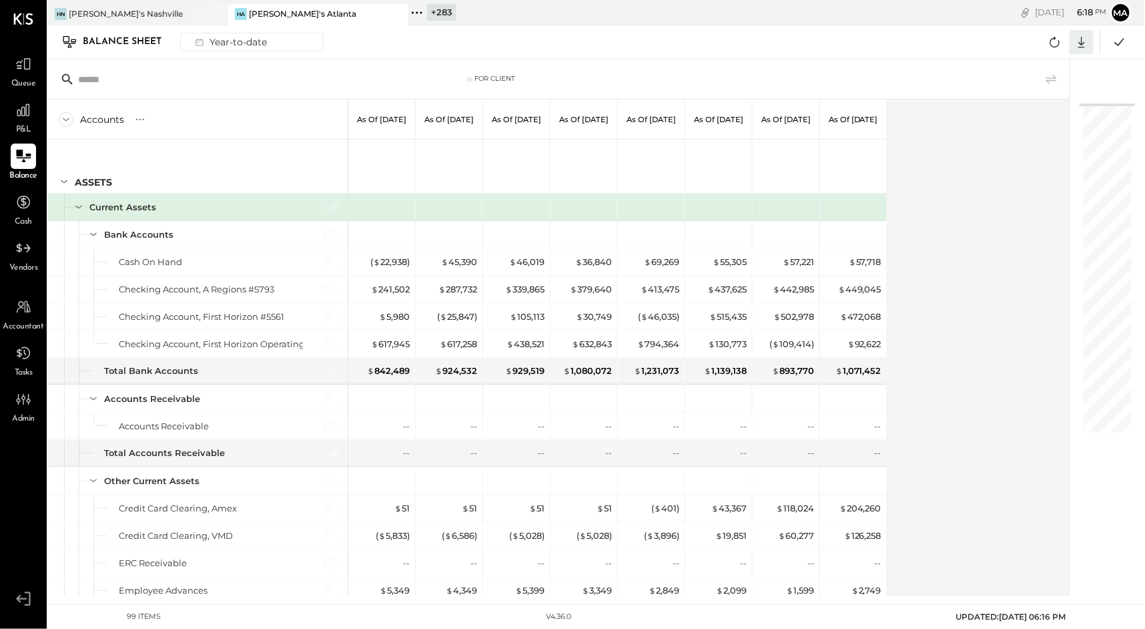
click at [1085, 39] on icon at bounding box center [1081, 41] width 17 height 17
click at [1032, 116] on div "Excel" at bounding box center [1040, 120] width 107 height 28
click at [166, 11] on div "[PERSON_NAME]'s Nashville" at bounding box center [128, 14] width 160 height 12
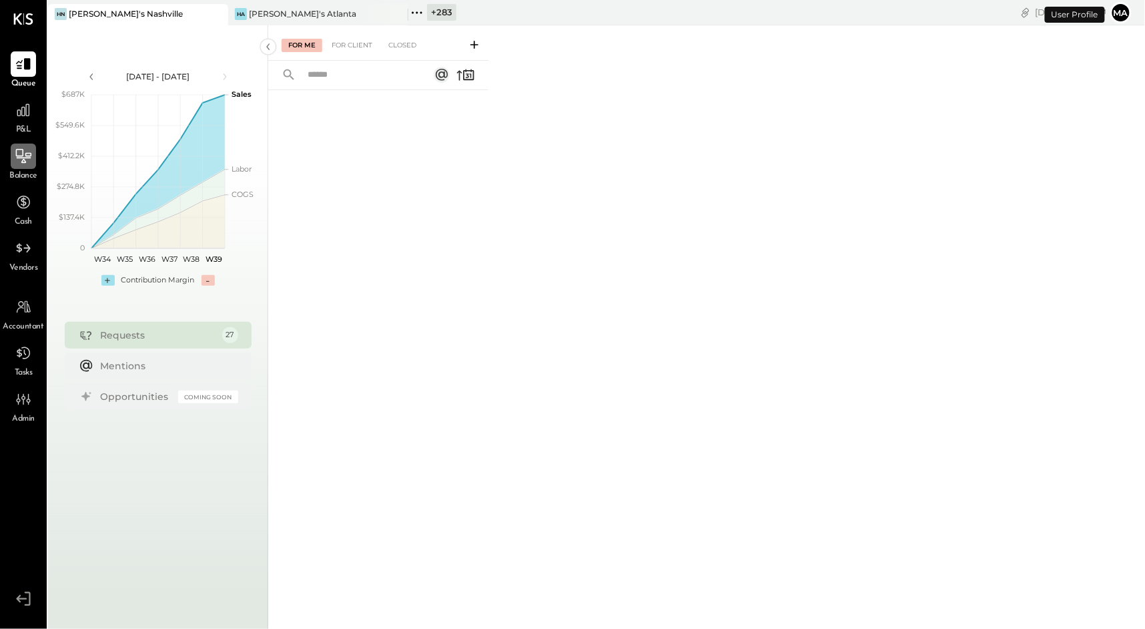
click at [18, 159] on icon at bounding box center [23, 155] width 17 height 17
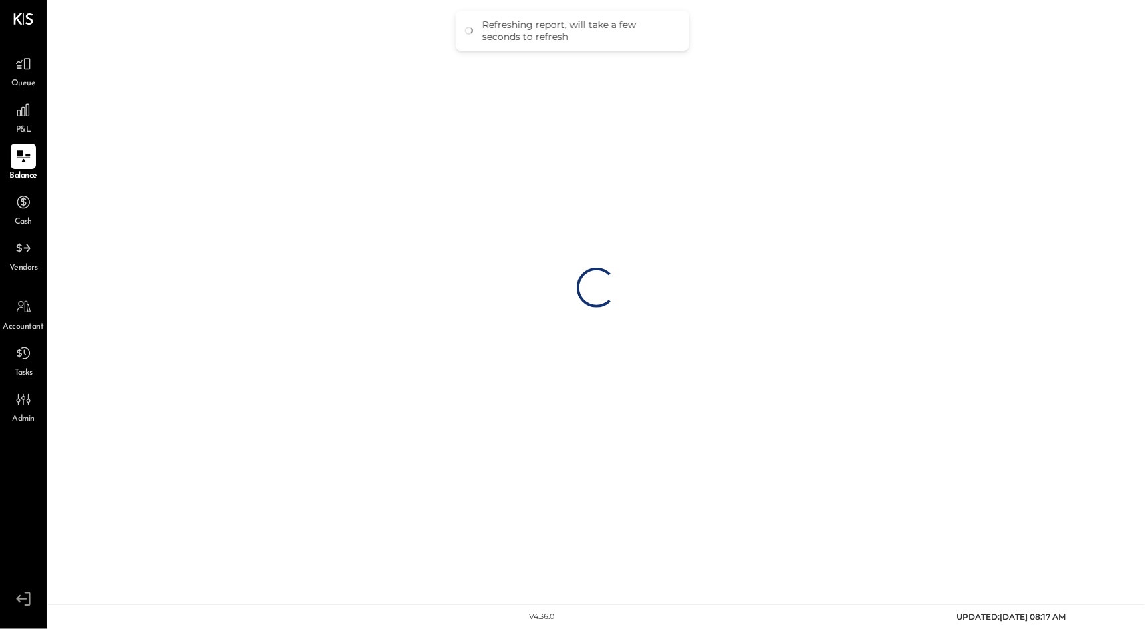
click at [241, 37] on div "Loading…" at bounding box center [596, 287] width 1097 height 575
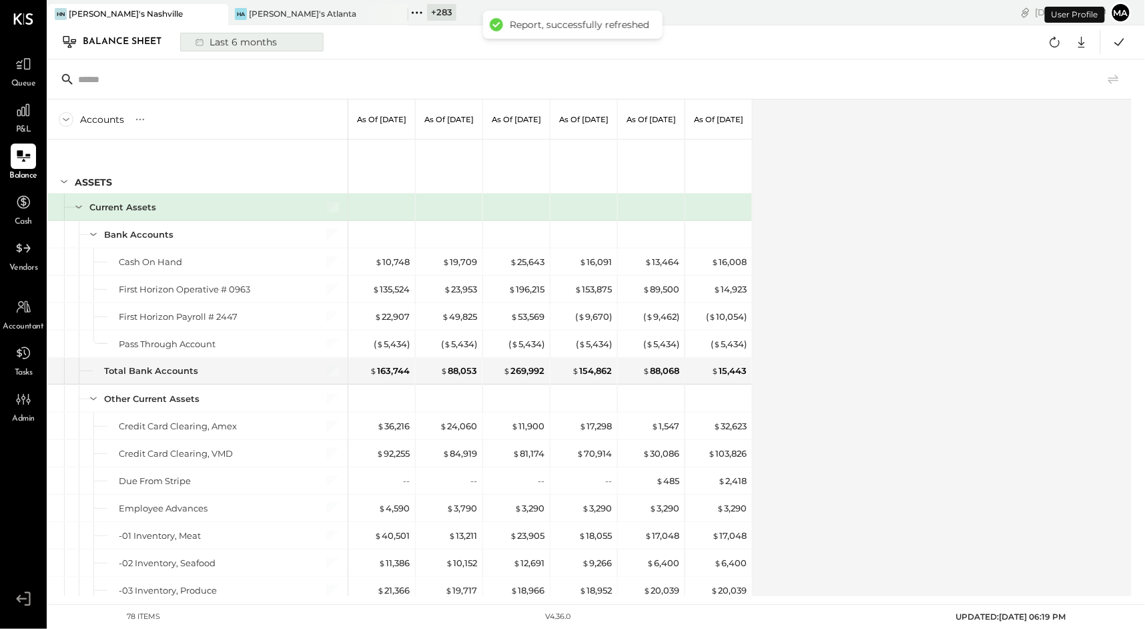
click at [249, 42] on div "Last 6 months" at bounding box center [235, 41] width 95 height 17
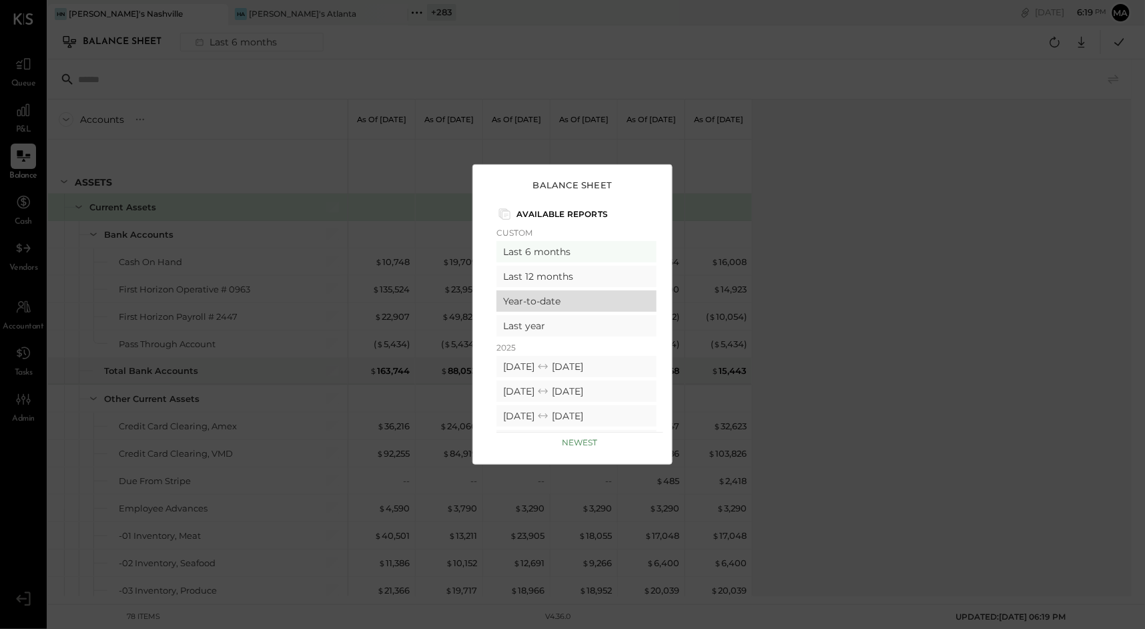
click at [526, 300] on div "Year-to-date" at bounding box center [577, 300] width 160 height 21
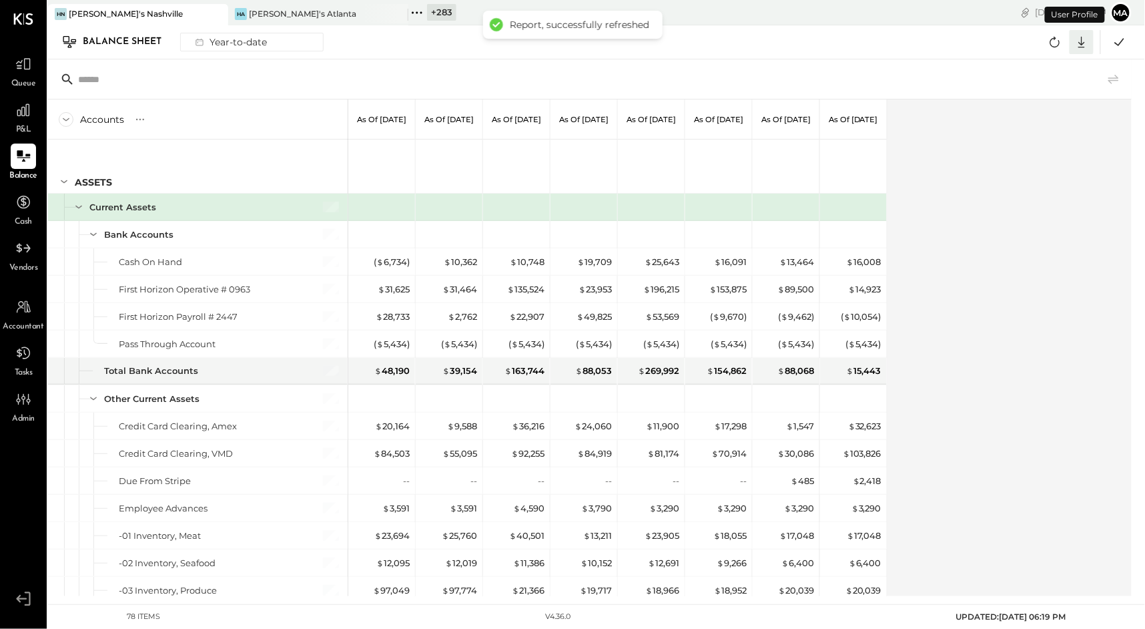
click at [1082, 43] on icon at bounding box center [1082, 42] width 7 height 11
click at [1023, 120] on div "Excel" at bounding box center [1040, 120] width 107 height 28
